Goal: Task Accomplishment & Management: Manage account settings

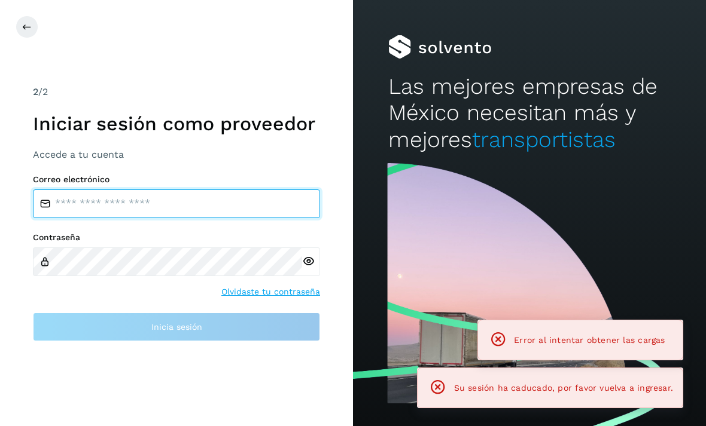
click at [81, 218] on input "email" at bounding box center [176, 204] width 287 height 29
type input "**********"
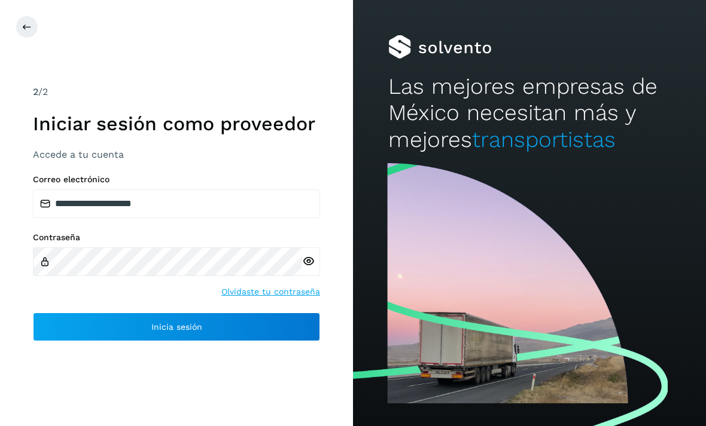
click at [93, 341] on button "Inicia sesión" at bounding box center [176, 327] width 287 height 29
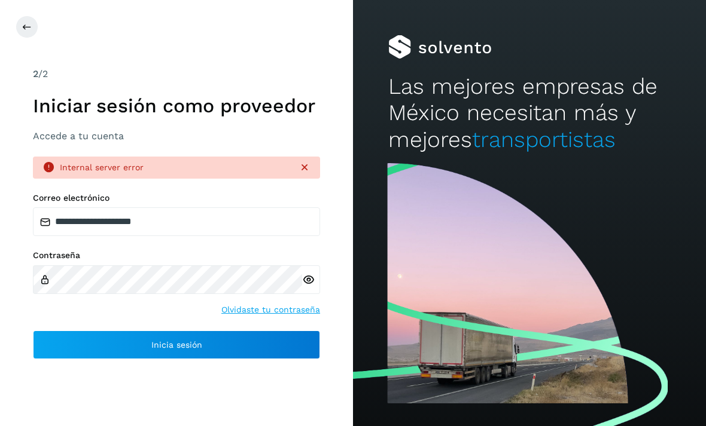
click at [94, 359] on button "Inicia sesión" at bounding box center [176, 345] width 287 height 29
click at [131, 359] on button "Inicia sesión" at bounding box center [176, 345] width 287 height 29
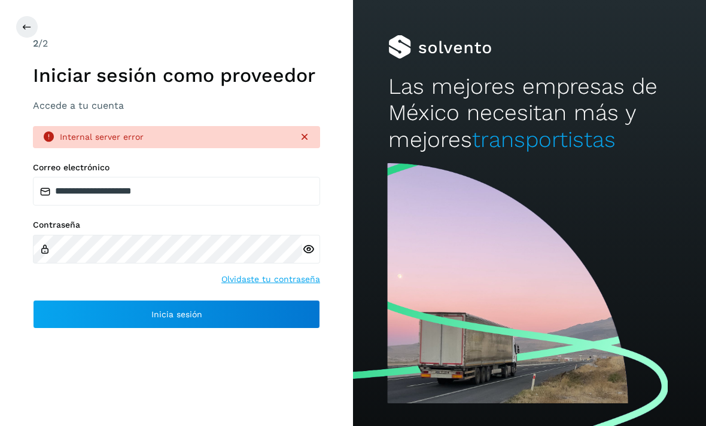
click at [87, 329] on button "Inicia sesión" at bounding box center [176, 314] width 287 height 29
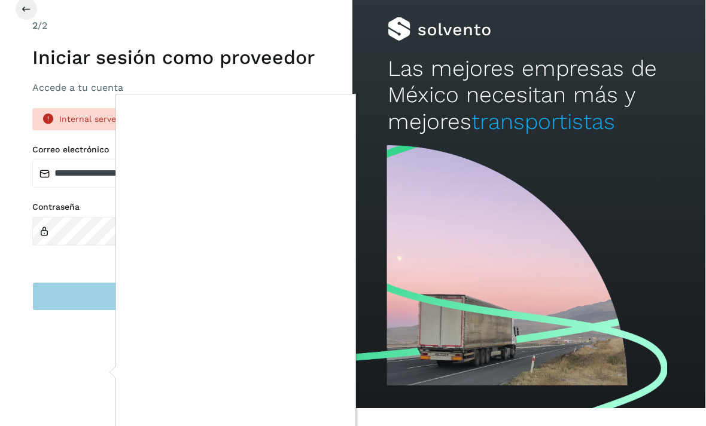
scroll to position [38, 0]
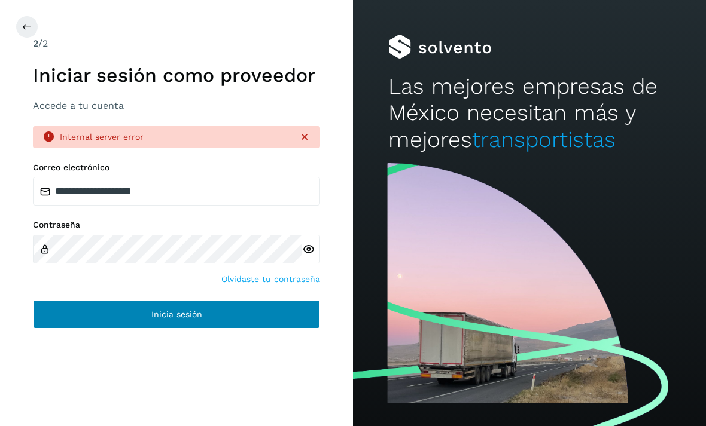
click at [289, 300] on button "Inicia sesión" at bounding box center [176, 314] width 287 height 29
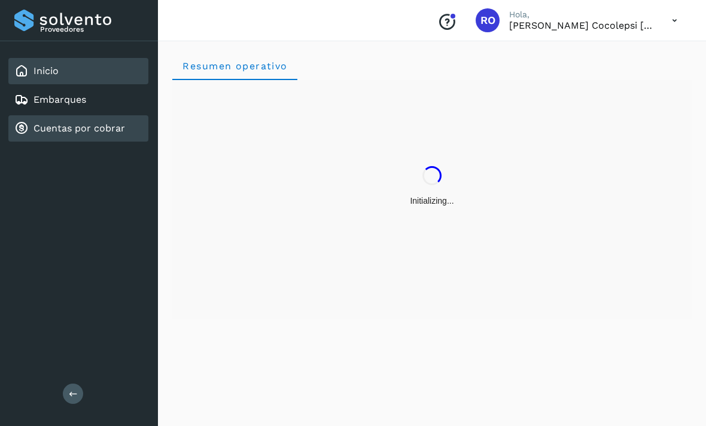
click at [76, 139] on div "Cuentas por cobrar" at bounding box center [78, 128] width 140 height 26
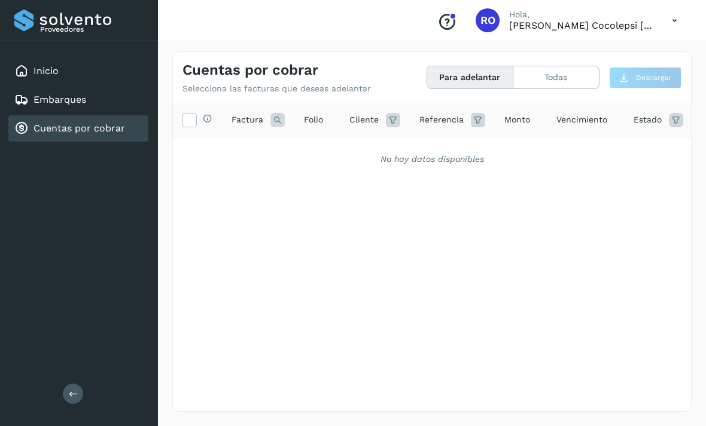
click at [493, 80] on button "Para adelantar" at bounding box center [470, 77] width 86 height 22
click at [564, 77] on button "Todas" at bounding box center [556, 77] width 86 height 22
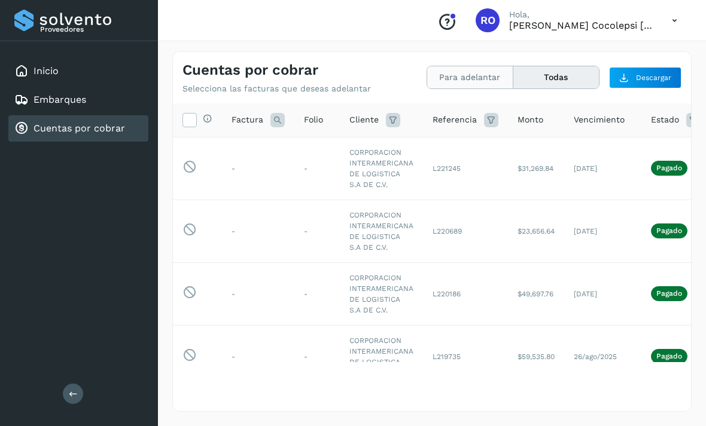
click at [483, 77] on button "Para adelantar" at bounding box center [470, 77] width 86 height 22
